Goal: Transaction & Acquisition: Download file/media

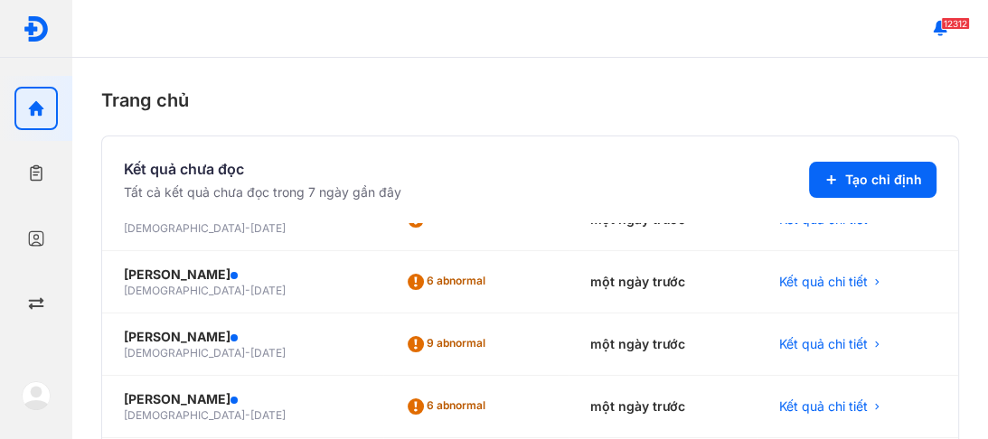
scroll to position [145, 0]
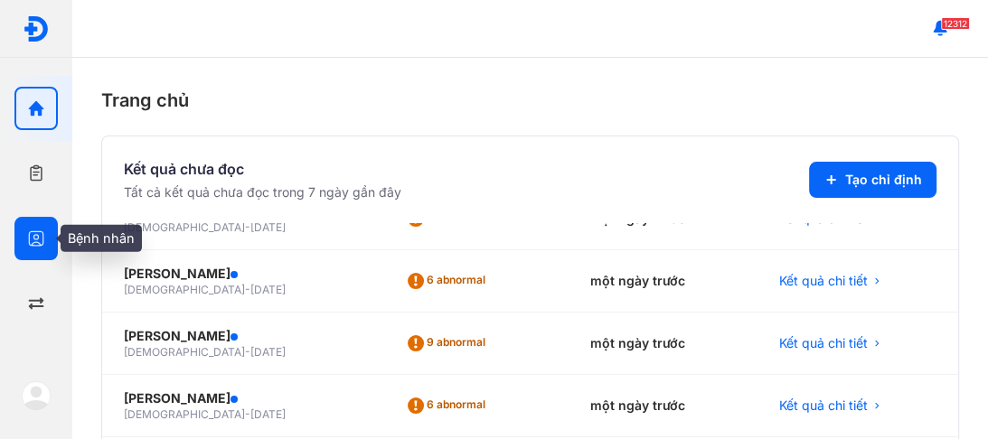
drag, startPoint x: 36, startPoint y: 235, endPoint x: 63, endPoint y: 214, distance: 34.2
click at [36, 234] on icon "button" at bounding box center [36, 239] width 18 height 18
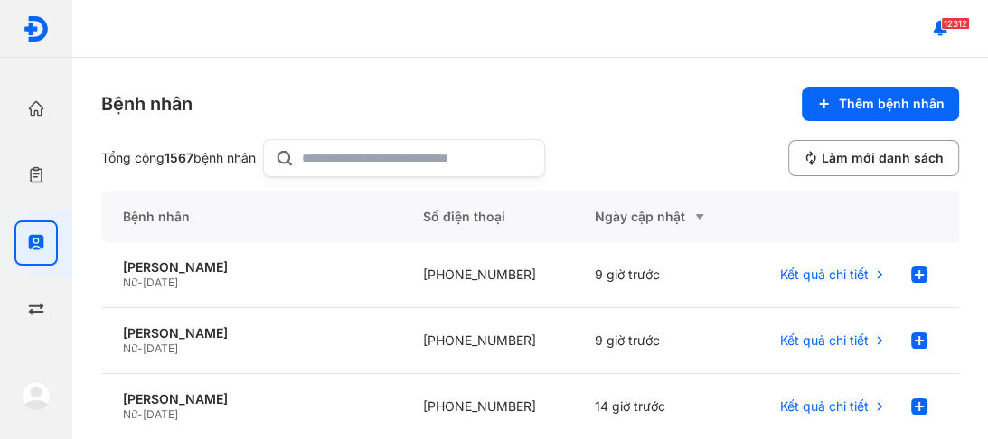
click at [315, 155] on input "text" at bounding box center [417, 158] width 231 height 36
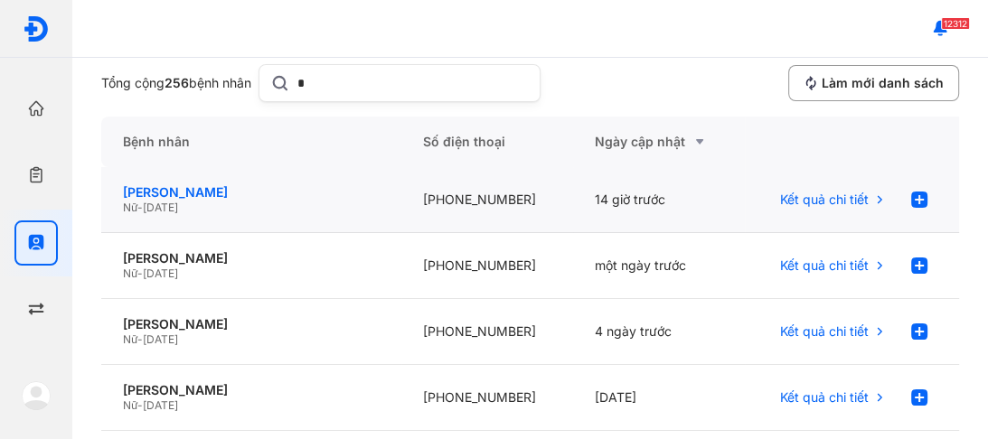
scroll to position [72, 0]
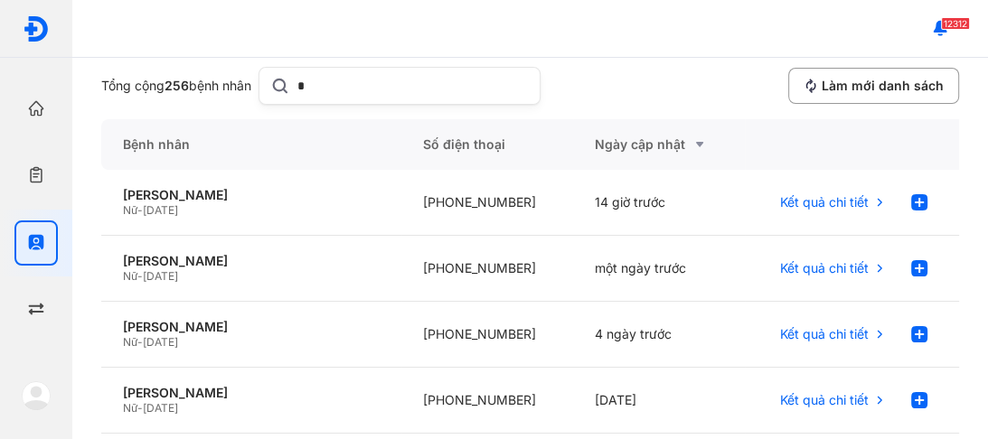
click at [324, 89] on input "*" at bounding box center [412, 86] width 231 height 36
type input "*"
click at [159, 185] on div "PHẠM THỊ THẢO Nữ - 03/12/1958" at bounding box center [251, 203] width 300 height 66
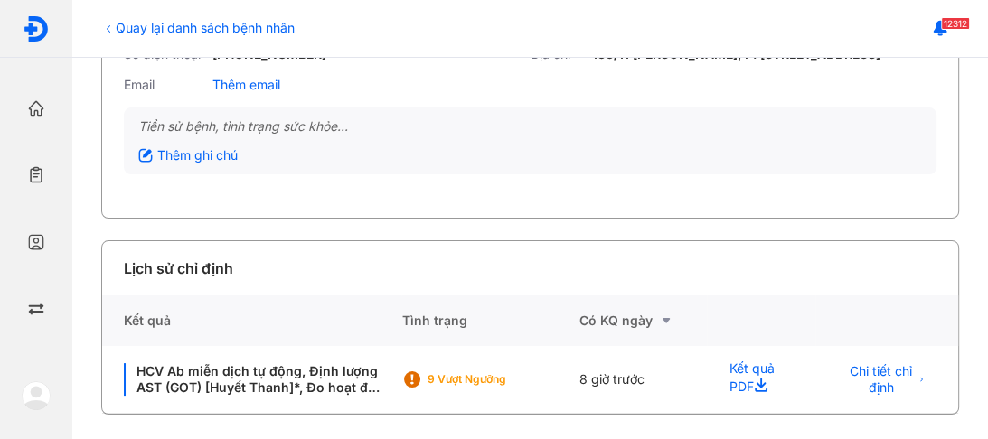
scroll to position [192, 0]
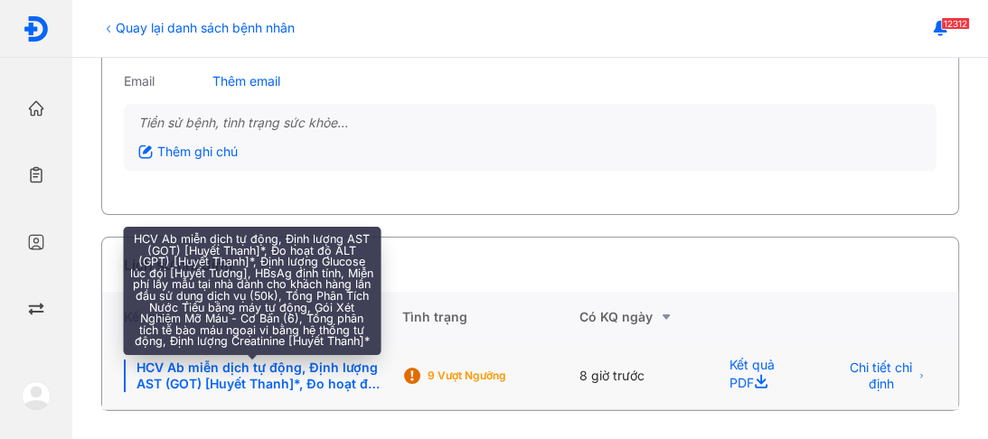
click at [254, 369] on div "HCV Ab miễn dịch tự động, Định lượng AST (GOT) [Huyết Thanh]*, Đo hoạt độ ALT (…" at bounding box center [252, 376] width 256 height 33
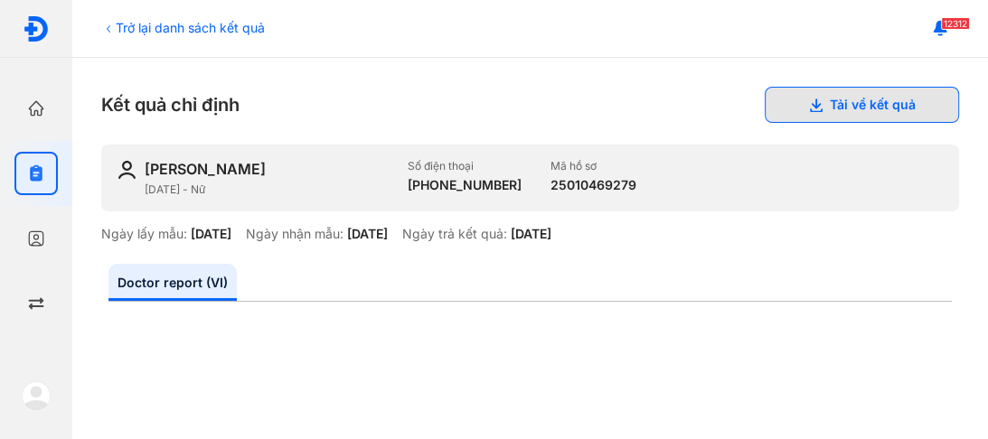
click at [846, 102] on button "Tải về kết quả" at bounding box center [862, 105] width 194 height 36
